Goal: Communication & Community: Answer question/provide support

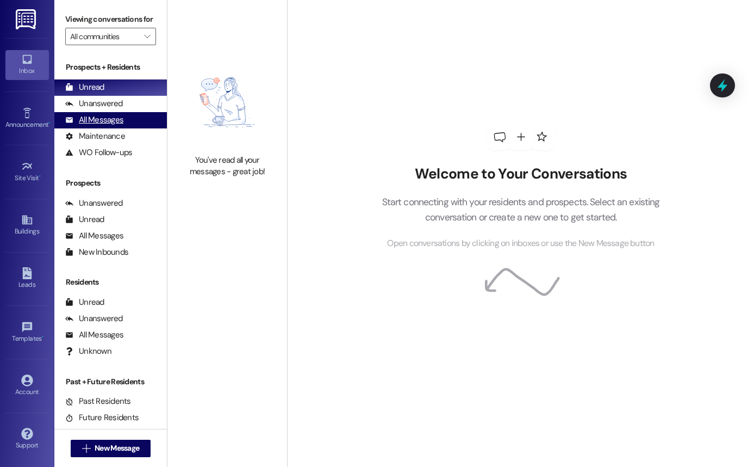
click at [107, 126] on div "All Messages" at bounding box center [94, 119] width 58 height 11
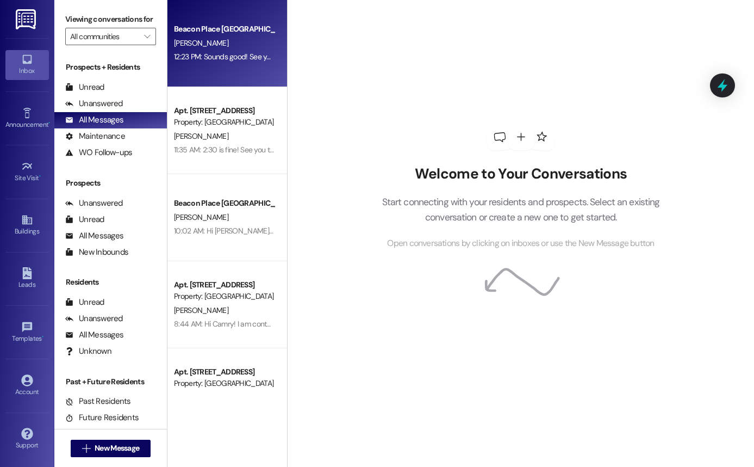
click at [239, 72] on div "Beacon Place Tuscaloosa Prospect [PERSON_NAME] 12:23 PM: Sounds good! See you t…" at bounding box center [228, 43] width 120 height 87
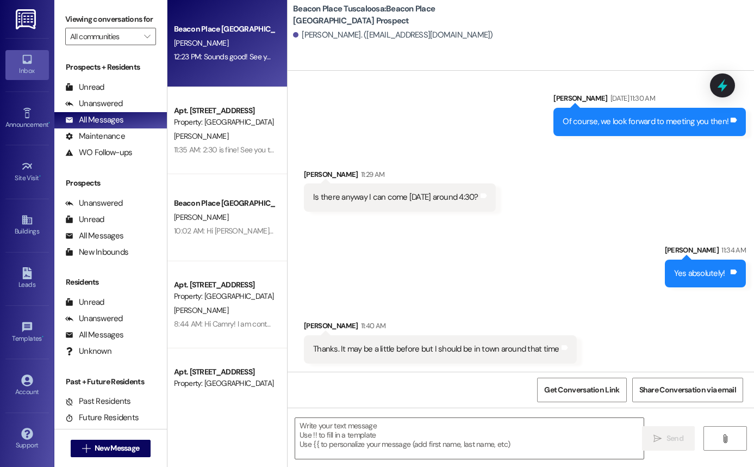
scroll to position [723, 0]
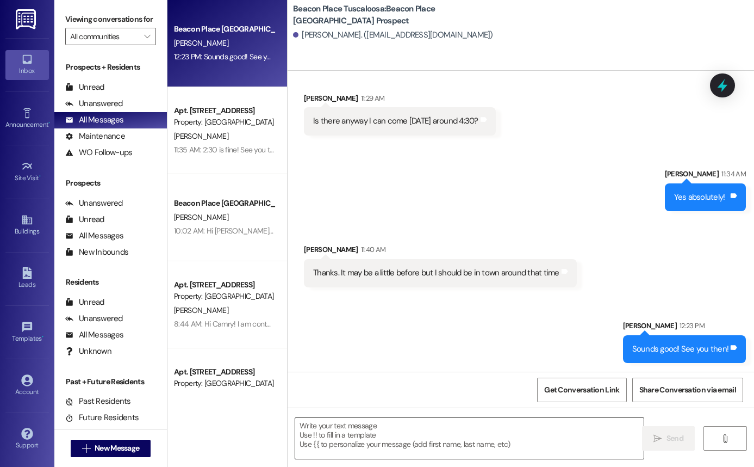
click at [423, 442] on textarea at bounding box center [469, 438] width 349 height 41
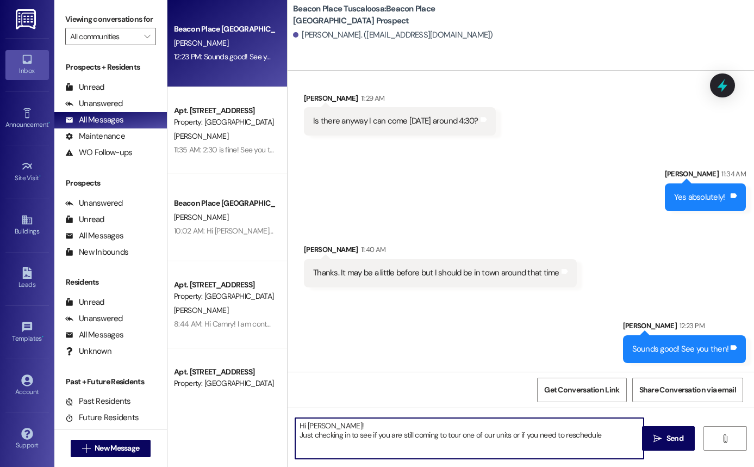
type textarea "Hi [PERSON_NAME]! Just checking in to see if you are still coming to tour one o…"
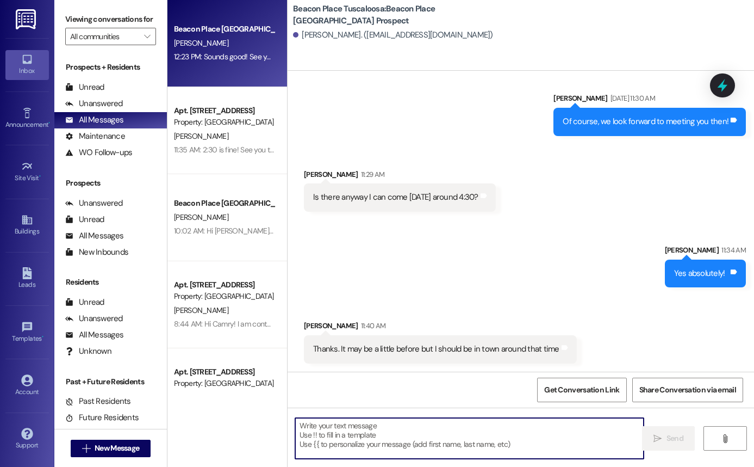
scroll to position [810, 0]
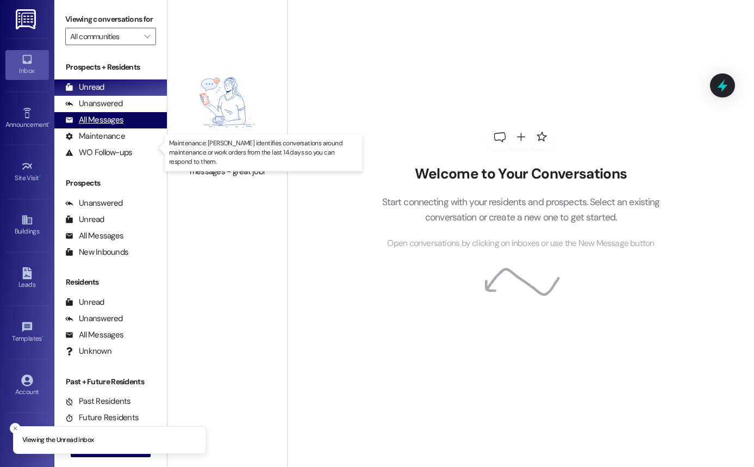
click at [129, 128] on div "All Messages (undefined)" at bounding box center [110, 120] width 113 height 16
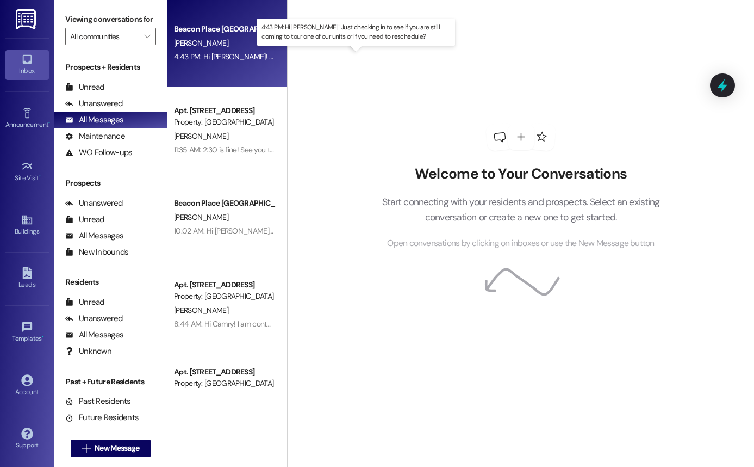
click at [208, 57] on div "4:43 PM: Hi Parketha! Just checking in to see if you are still coming to tour o…" at bounding box center [374, 57] width 401 height 10
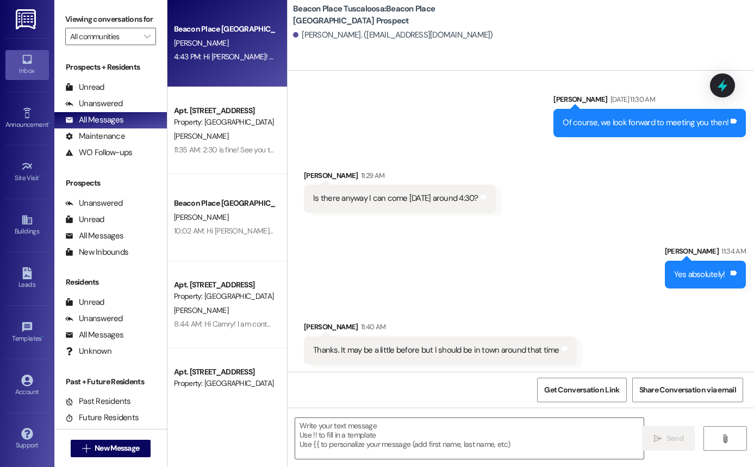
scroll to position [647, 0]
